Goal: Check status: Check status

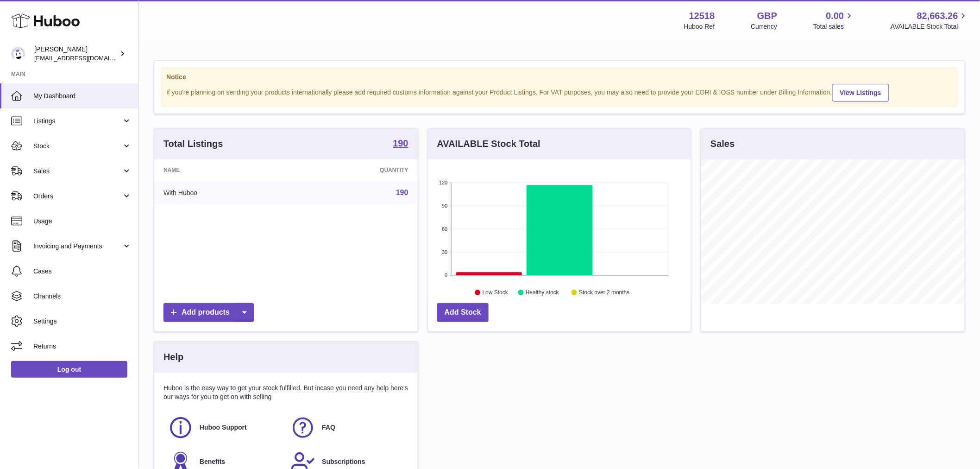
scroll to position [145, 263]
click at [88, 152] on link "Stock" at bounding box center [69, 145] width 139 height 25
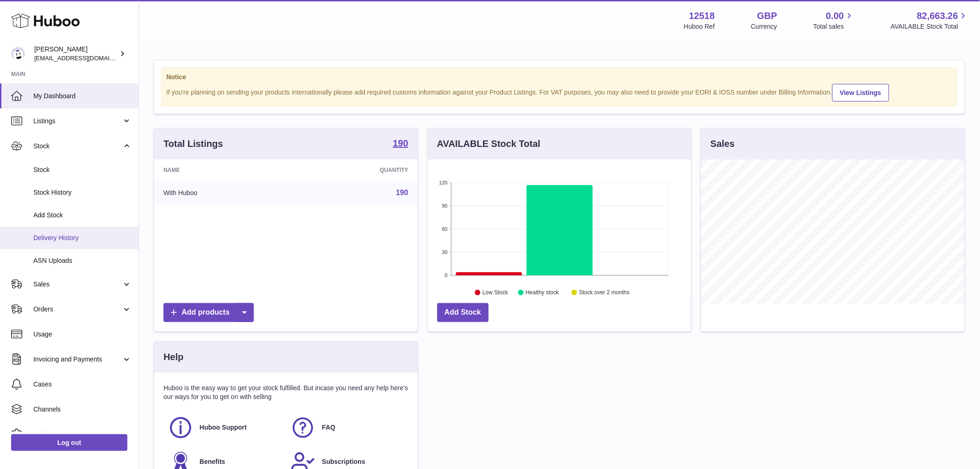
click at [91, 240] on span "Delivery History" at bounding box center [82, 237] width 98 height 9
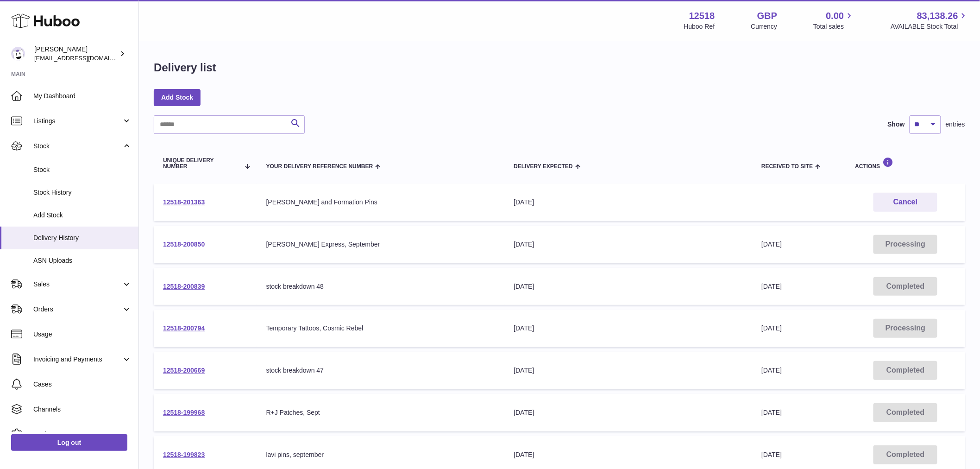
click at [195, 246] on link "12518-200850" at bounding box center [184, 243] width 42 height 7
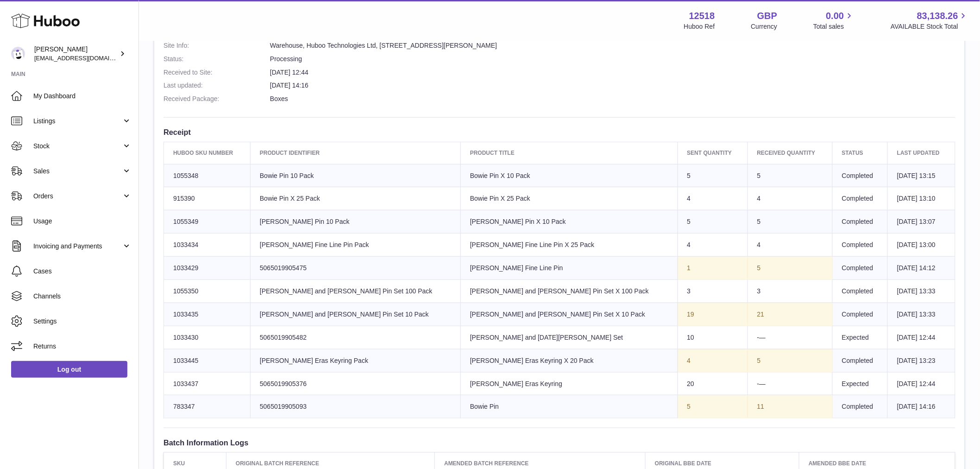
scroll to position [360, 0]
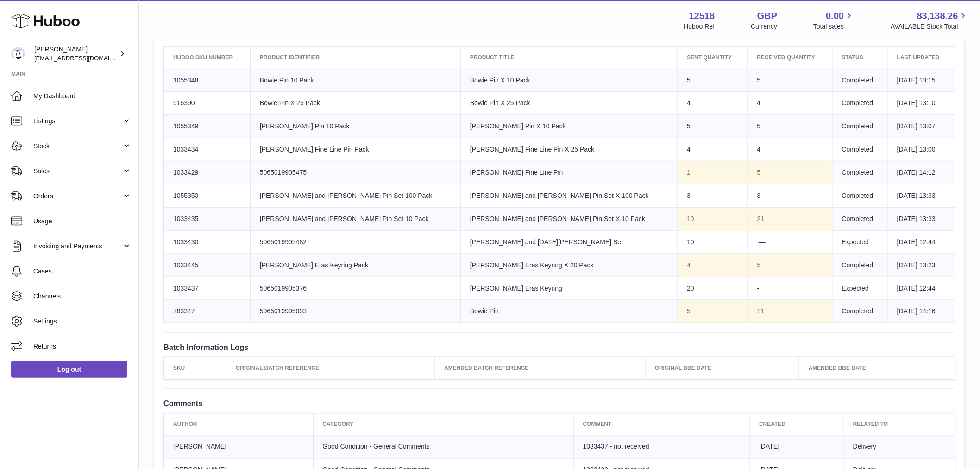
drag, startPoint x: 691, startPoint y: 218, endPoint x: 680, endPoint y: 216, distance: 11.2
click at [748, 216] on td "21" at bounding box center [790, 218] width 85 height 23
click at [748, 223] on td "21" at bounding box center [790, 218] width 85 height 23
click at [748, 243] on td "-—" at bounding box center [790, 241] width 85 height 23
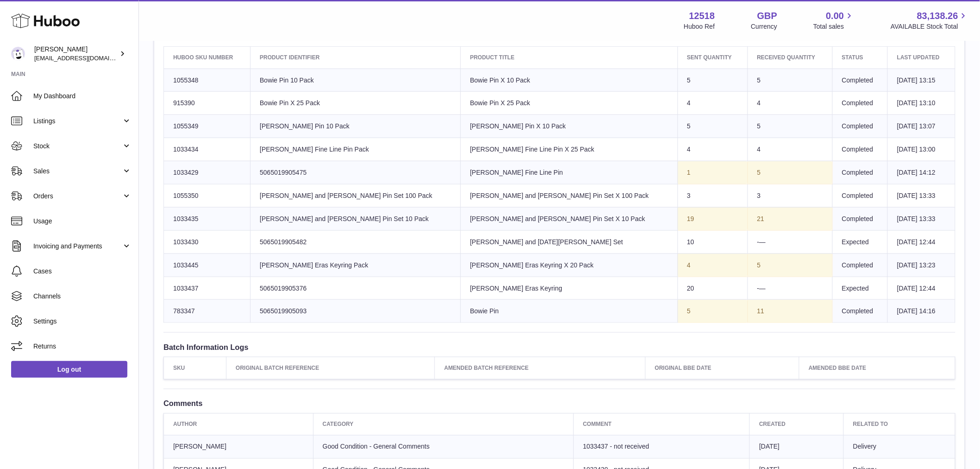
click at [748, 243] on td "-—" at bounding box center [790, 241] width 85 height 23
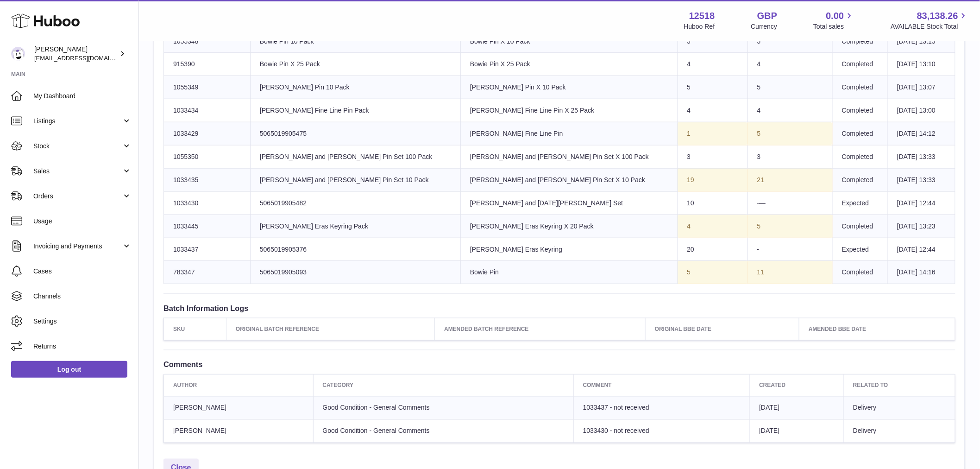
scroll to position [463, 0]
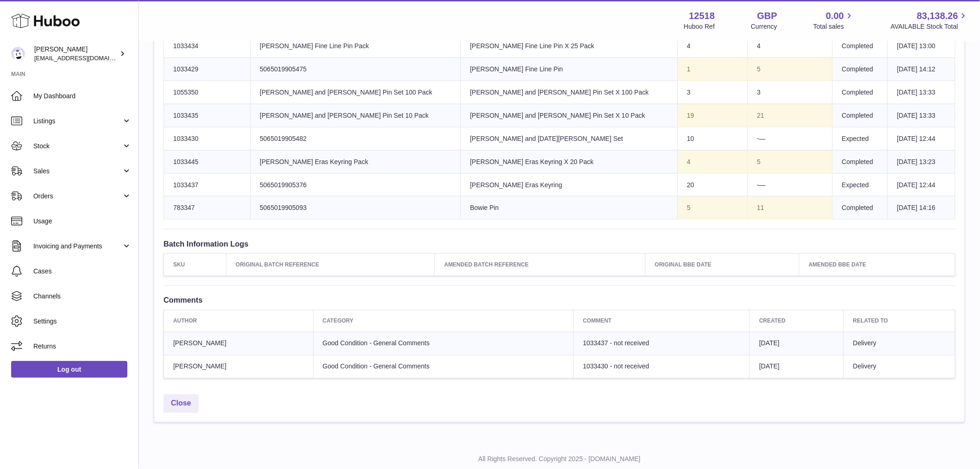
click at [678, 161] on td "Sent Quantity 4" at bounding box center [713, 161] width 70 height 23
click at [748, 159] on td "5" at bounding box center [790, 161] width 85 height 23
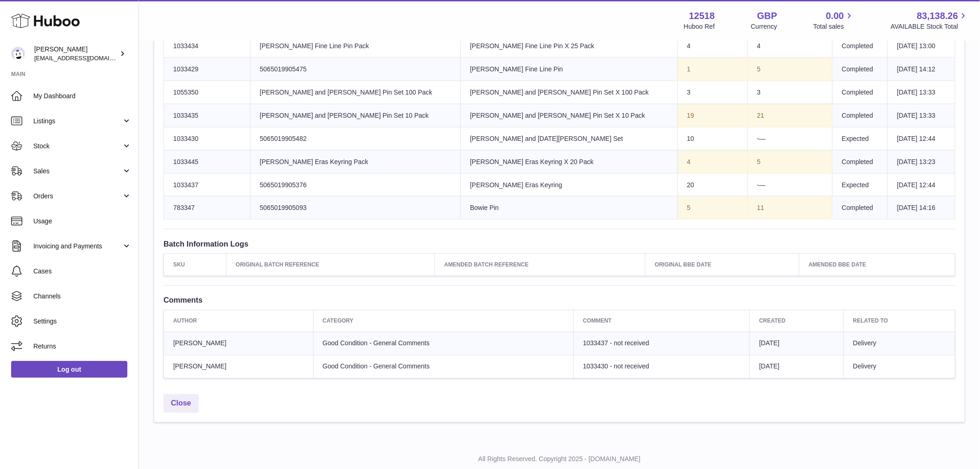
click at [678, 164] on td "Sent Quantity 4" at bounding box center [713, 161] width 70 height 23
click at [748, 191] on td "-—" at bounding box center [790, 184] width 85 height 23
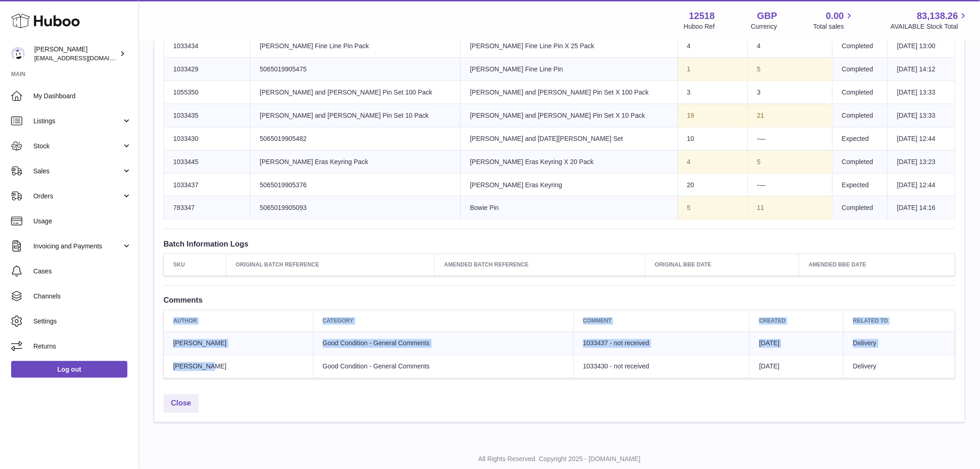
drag, startPoint x: 222, startPoint y: 365, endPoint x: 153, endPoint y: 338, distance: 74.1
click at [154, 338] on div "**********" at bounding box center [560, 10] width 812 height 826
click at [386, 312] on th "Category" at bounding box center [443, 321] width 260 height 22
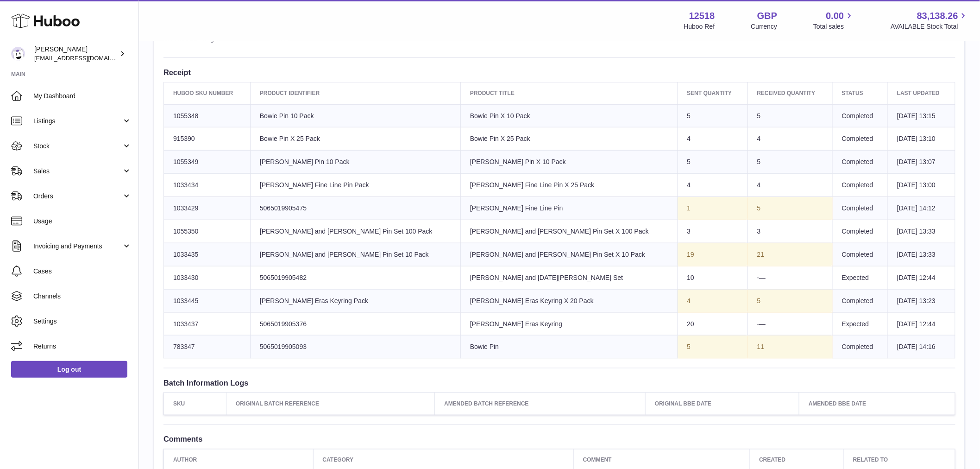
scroll to position [309, 0]
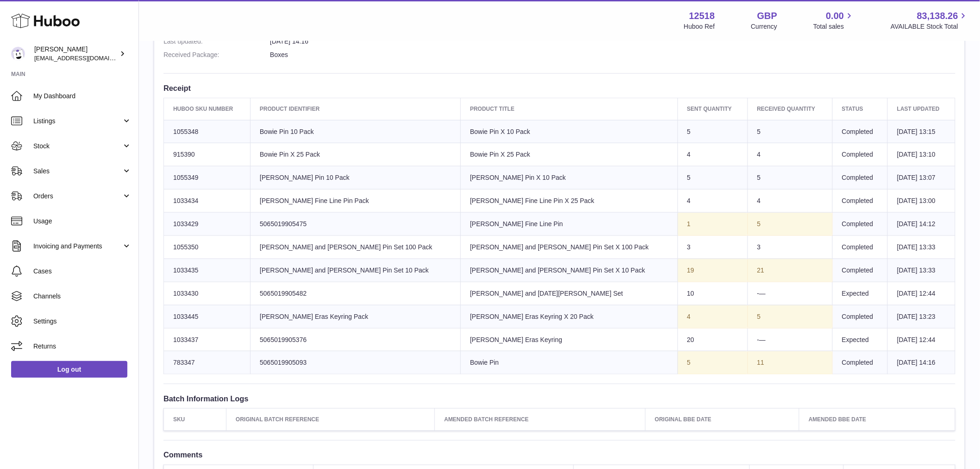
click at [748, 225] on td "5" at bounding box center [790, 224] width 85 height 23
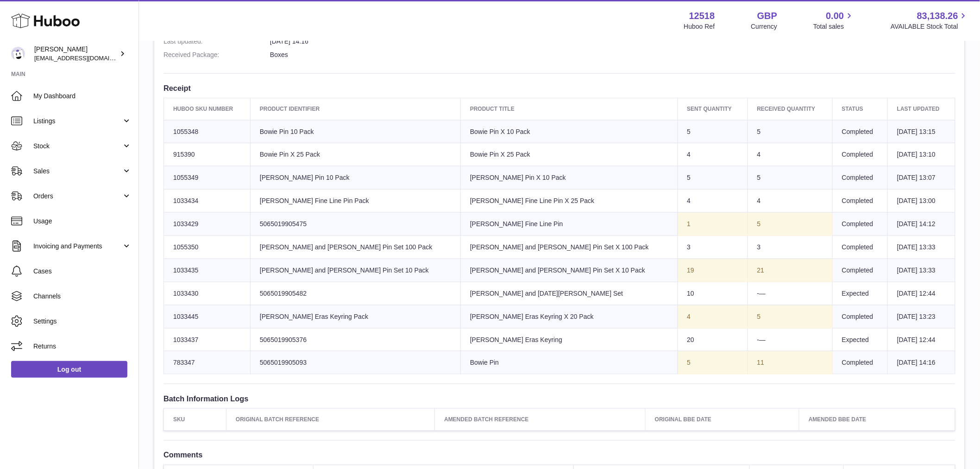
click at [748, 225] on td "5" at bounding box center [790, 224] width 85 height 23
click at [748, 221] on td "5" at bounding box center [790, 224] width 85 height 23
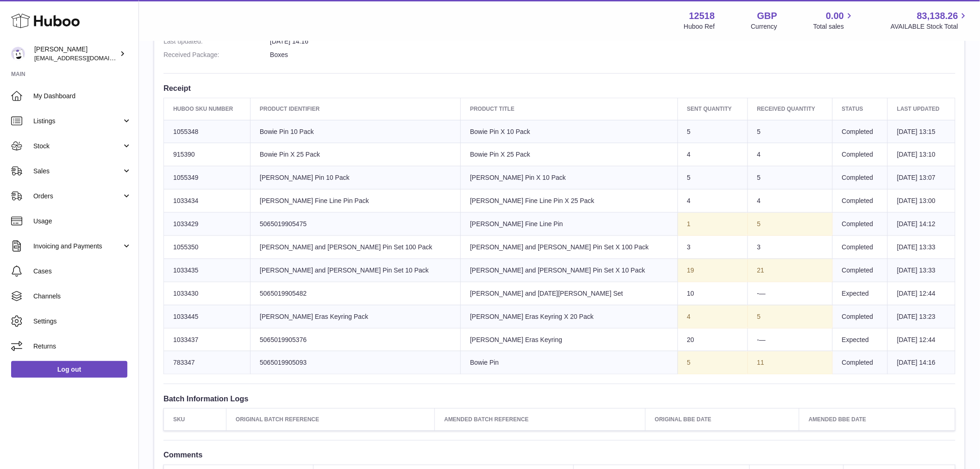
click at [748, 221] on td "5" at bounding box center [790, 224] width 85 height 23
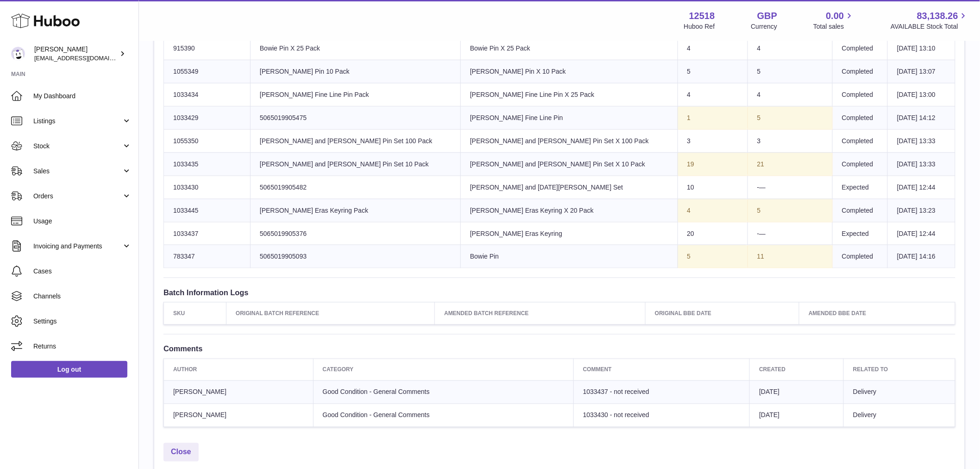
scroll to position [491, 0]
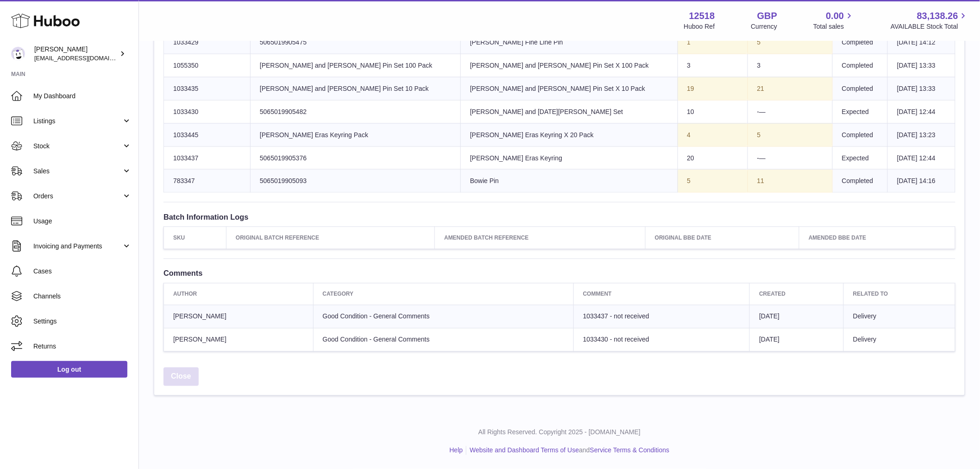
click at [175, 375] on link "Close" at bounding box center [181, 376] width 35 height 19
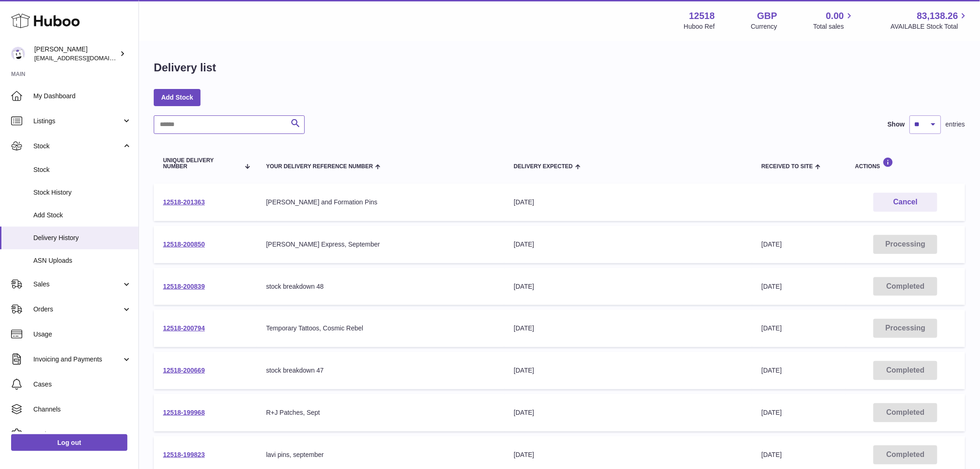
click at [232, 130] on input "text" at bounding box center [229, 124] width 151 height 19
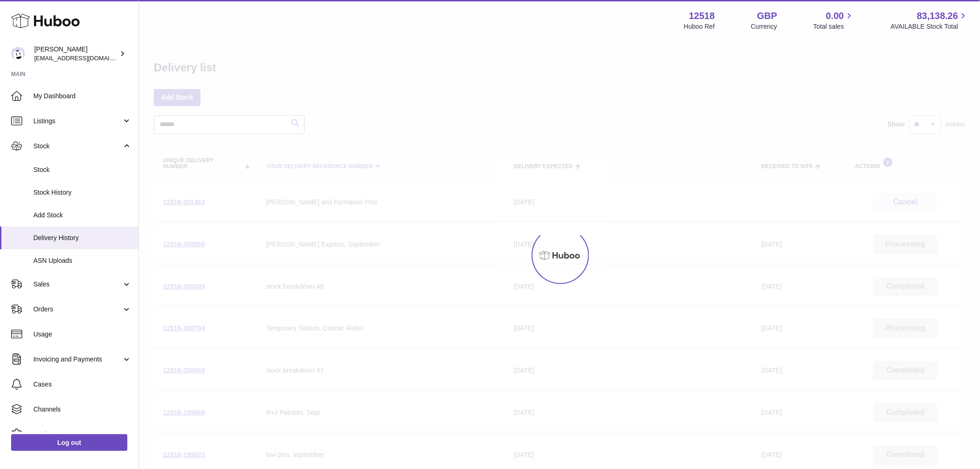
type input "******"
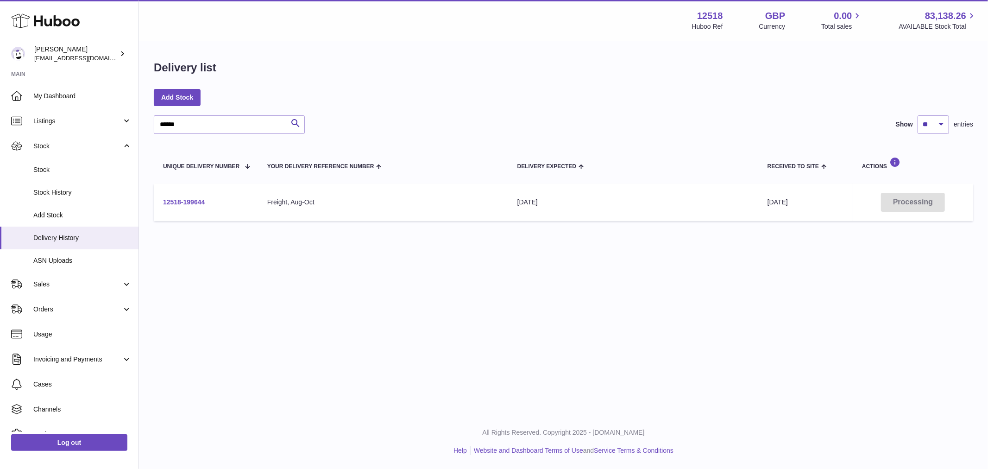
click at [198, 202] on link "12518-199644" at bounding box center [184, 201] width 42 height 7
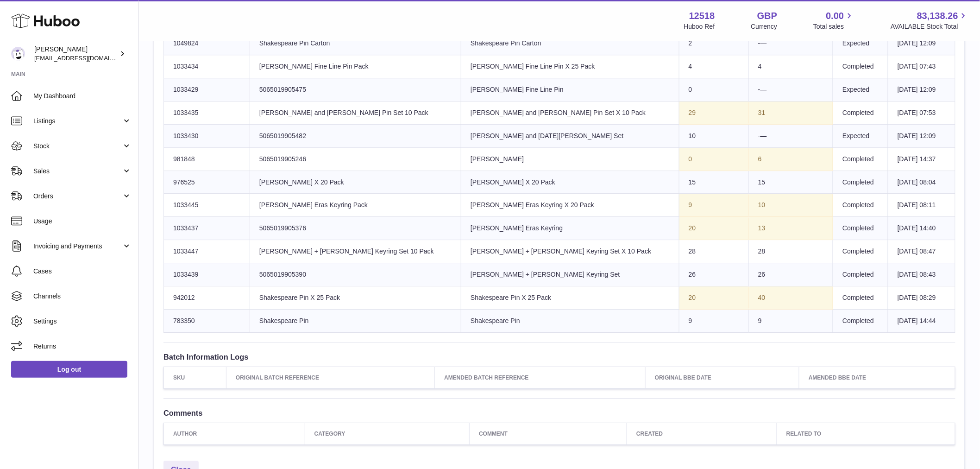
scroll to position [980, 0]
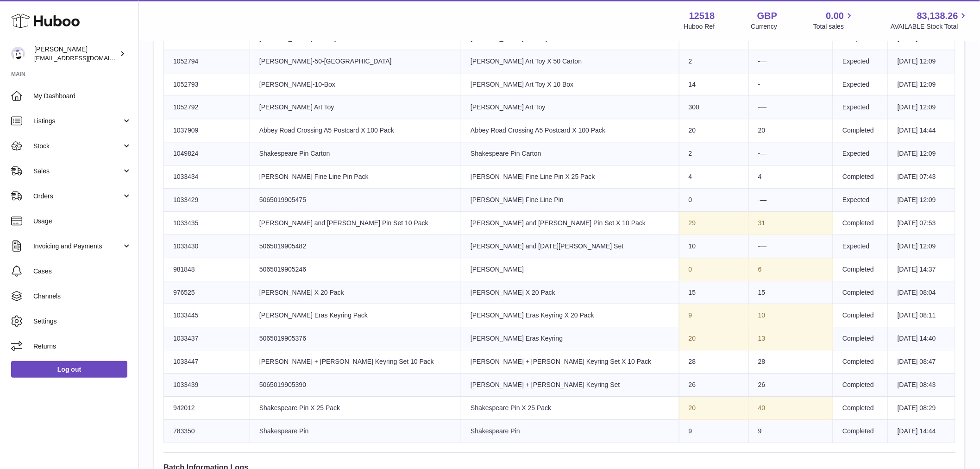
drag, startPoint x: 88, startPoint y: 244, endPoint x: 88, endPoint y: 260, distance: 16.2
click at [88, 244] on span "Invoicing and Payments" at bounding box center [77, 246] width 88 height 9
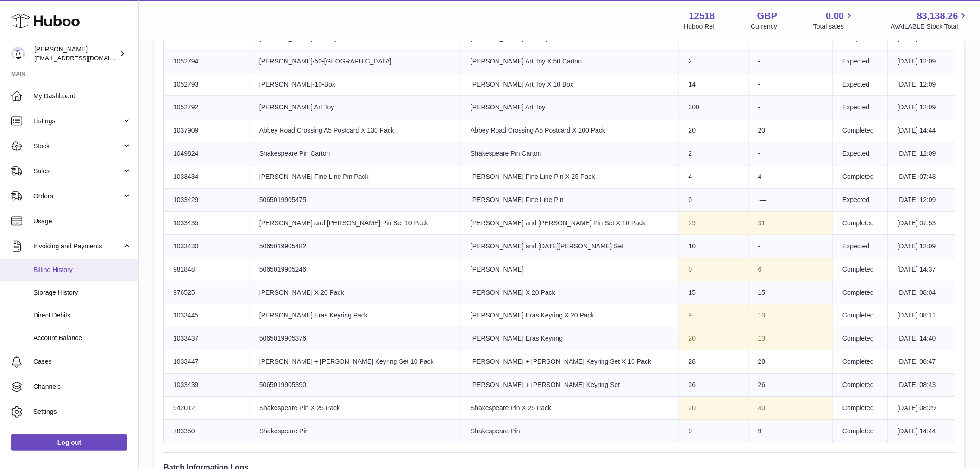
click at [82, 265] on link "Billing History" at bounding box center [69, 270] width 139 height 23
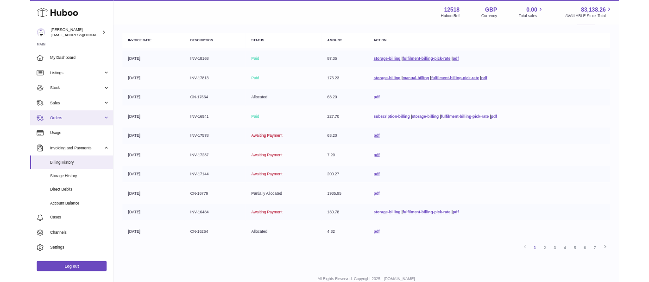
scroll to position [103, 0]
